Goal: Obtain resource: Download file/media

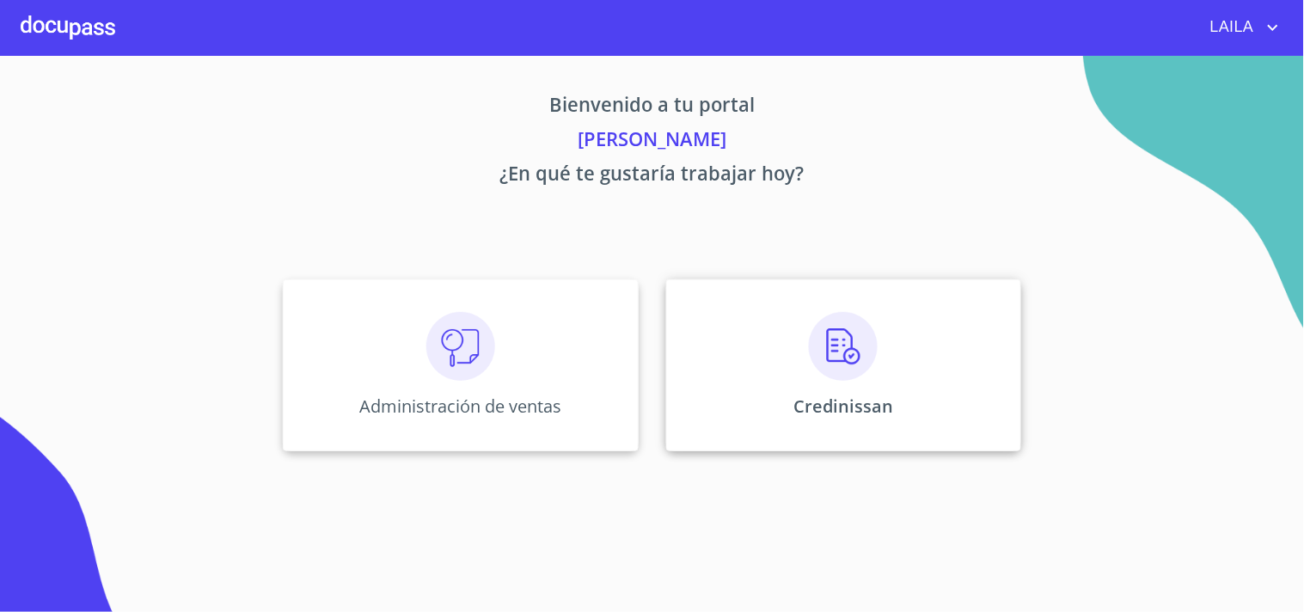
click at [845, 390] on div "Credinissan" at bounding box center [843, 365] width 355 height 172
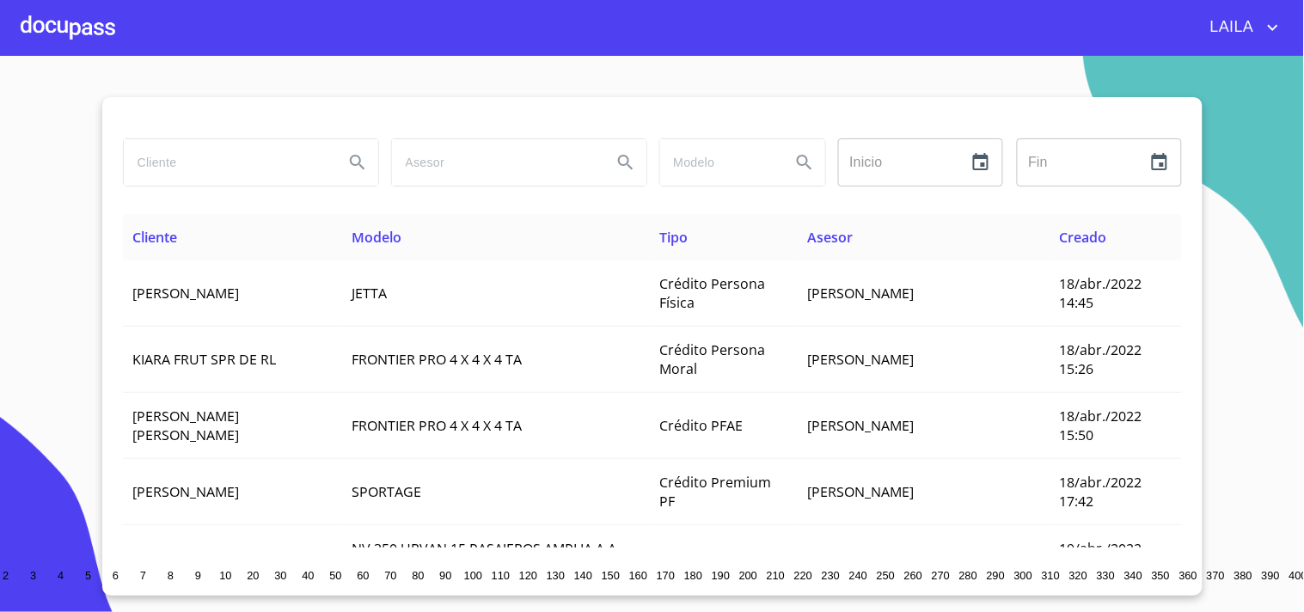
click at [276, 158] on input "search" at bounding box center [227, 162] width 206 height 46
type input "vicente refugio angel"
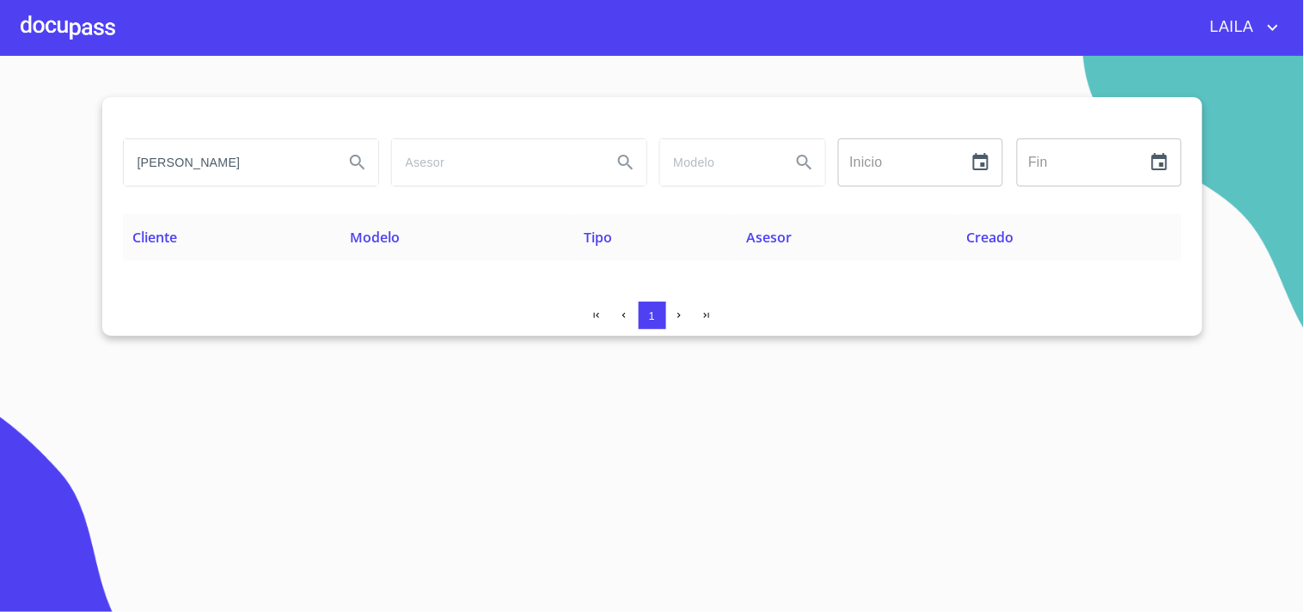
click at [248, 163] on input "vicente refugio angel" at bounding box center [227, 162] width 206 height 46
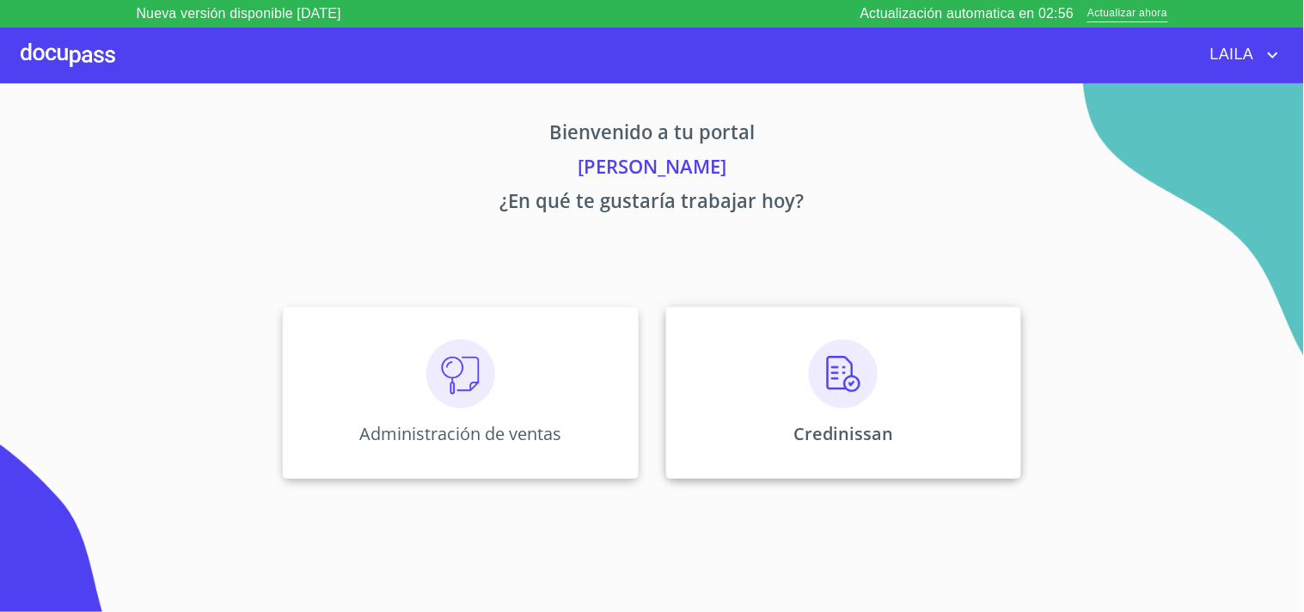
click at [798, 404] on div "Credinissan" at bounding box center [843, 393] width 355 height 172
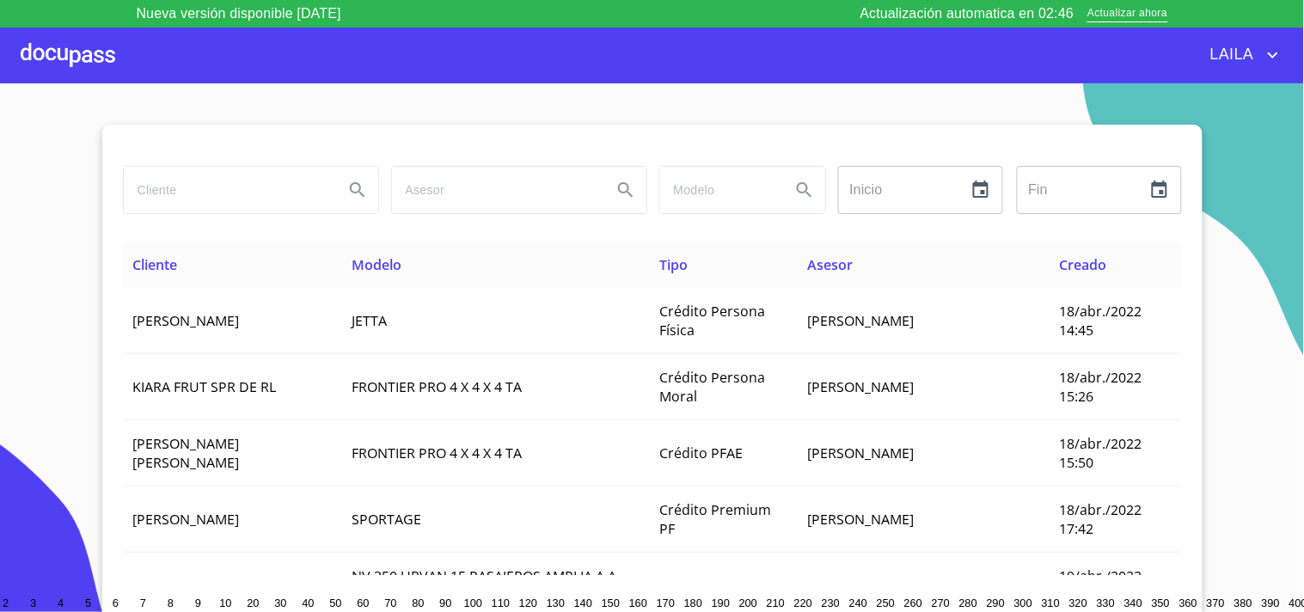
click at [229, 209] on input "search" at bounding box center [227, 190] width 206 height 46
type input "vicente refugio"
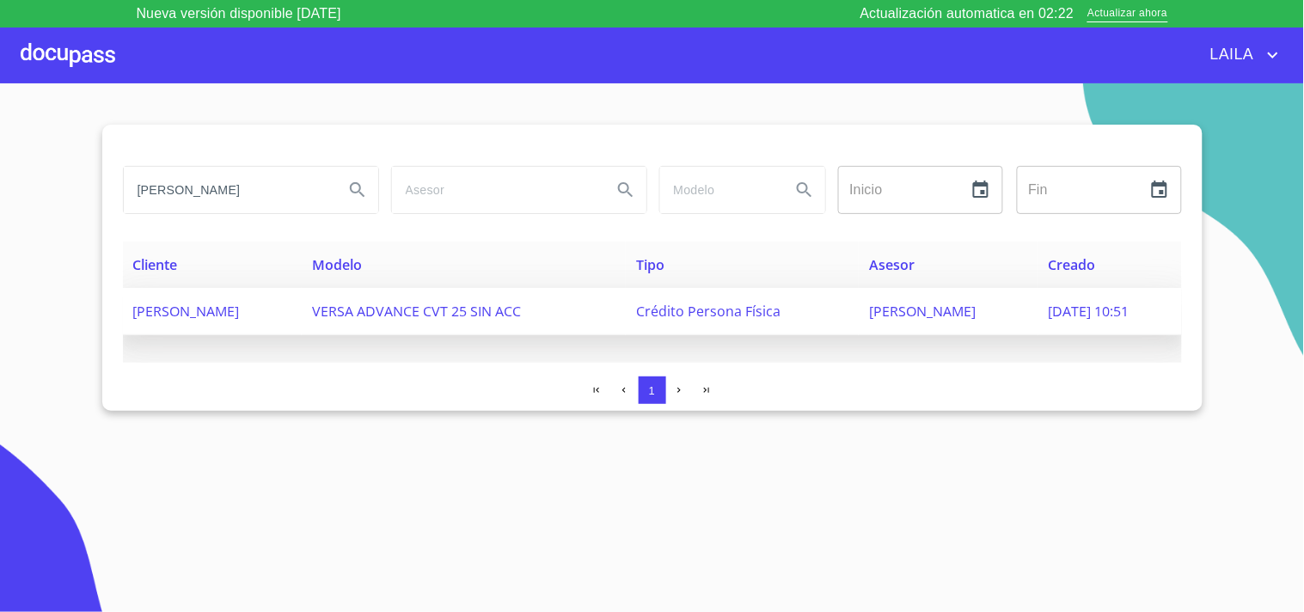
click at [193, 319] on span "ANGEL VICENTE REFUGIO" at bounding box center [186, 311] width 107 height 19
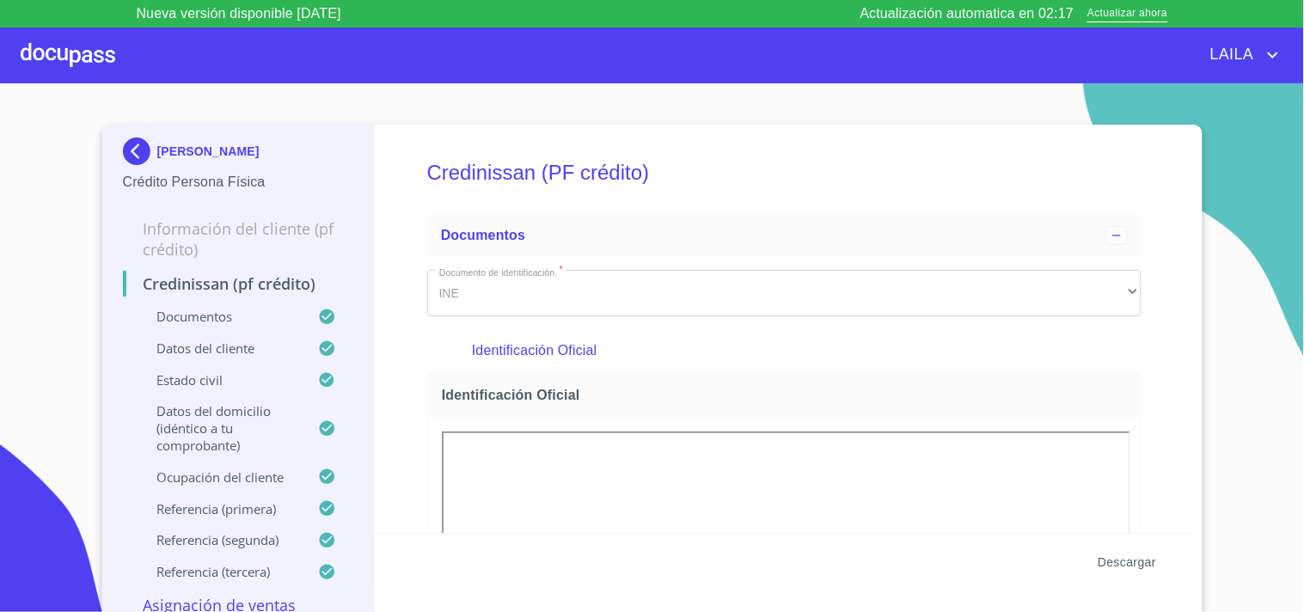
click at [1098, 562] on span "Descargar" at bounding box center [1127, 562] width 58 height 21
click at [129, 150] on img at bounding box center [140, 152] width 34 height 28
